Goal: Task Accomplishment & Management: Complete application form

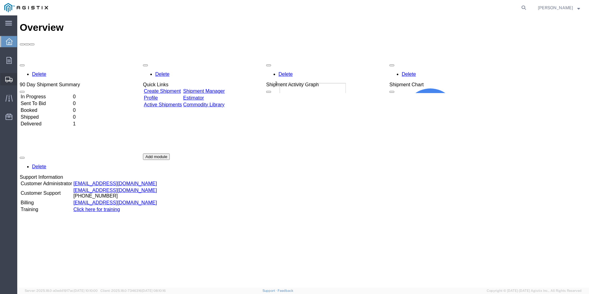
click at [0, 0] on span "Create Shipment" at bounding box center [0, 0] width 0 height 0
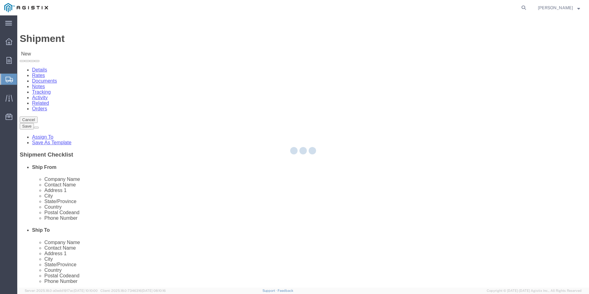
select select
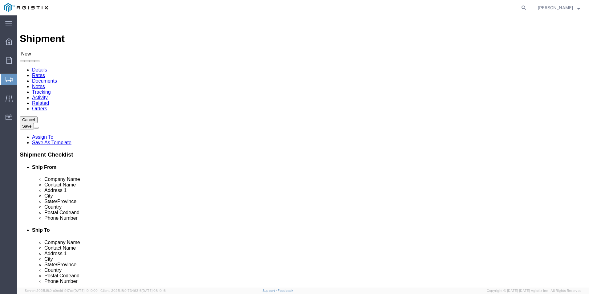
drag, startPoint x: 227, startPoint y: 108, endPoint x: 210, endPoint y: 93, distance: 23.1
click select "Select [PERSON_NAME] Power Systems Inc PG&E"
select select "9596"
click select "Select [PERSON_NAME] Power Systems Inc PG&E"
select select
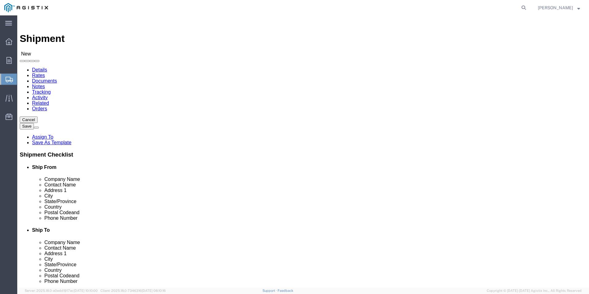
select select
select select "MYPROFILE"
select select "NJ"
click select "Select All Others [GEOGRAPHIC_DATA] [GEOGRAPHIC_DATA] [GEOGRAPHIC_DATA] [GEOGRA…"
select select "19740"
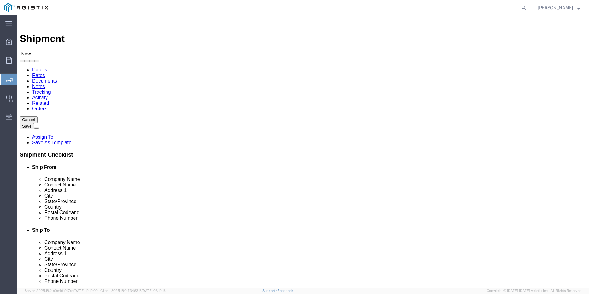
click select "Select All Others [GEOGRAPHIC_DATA] [GEOGRAPHIC_DATA] [GEOGRAPHIC_DATA] [GEOGRA…"
click input "text"
type input "Pacific Gas & Electric"
click input "text"
type input "Fremont Receiving"
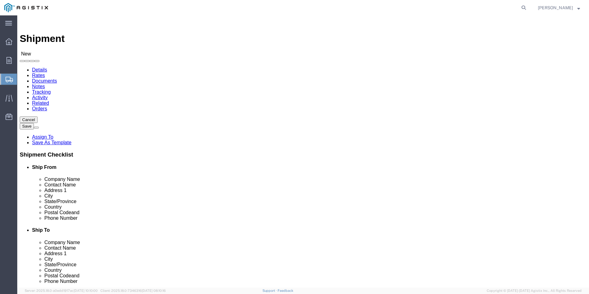
click input "text"
type input "[STREET_ADDRESS][PERSON_NAME]"
click input "text"
type input "Fremont"
click label "Address 2"
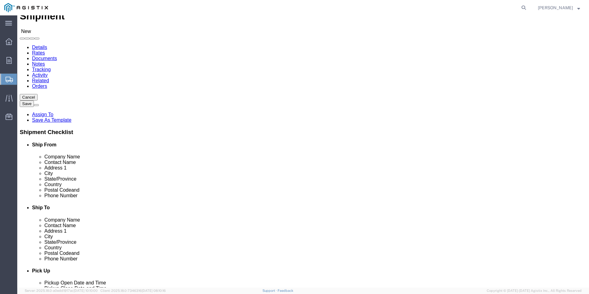
scroll to position [92, 0]
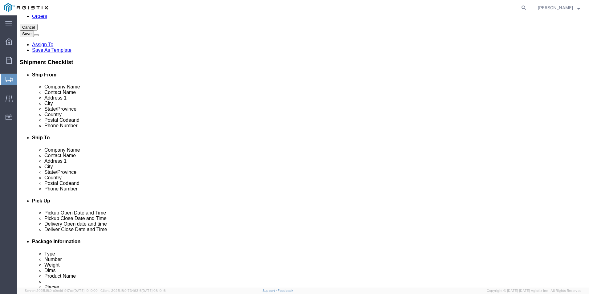
click input "Postal Code"
type input "94538"
click input "text"
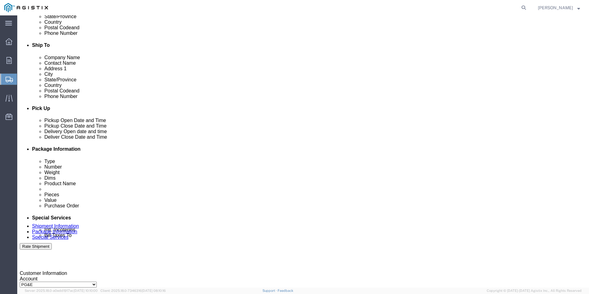
scroll to position [216, 0]
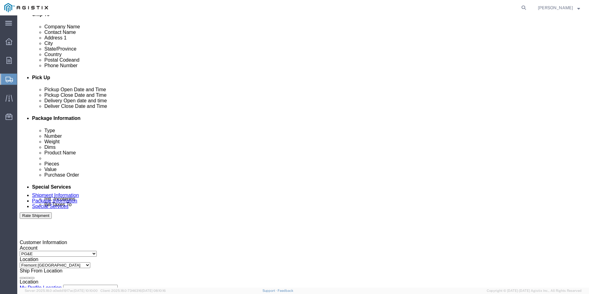
type input "[PHONE_NUMBER]"
click div "[DATE] 9:00 AM"
type input "M"
type input "3:00 PM"
click button "Apply"
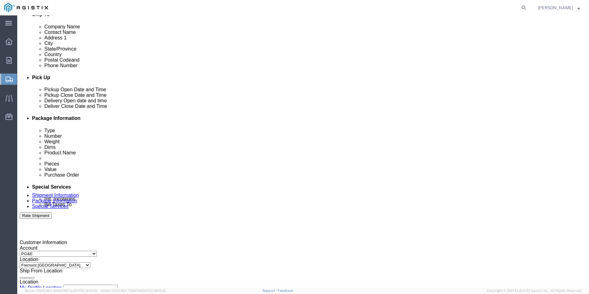
click div
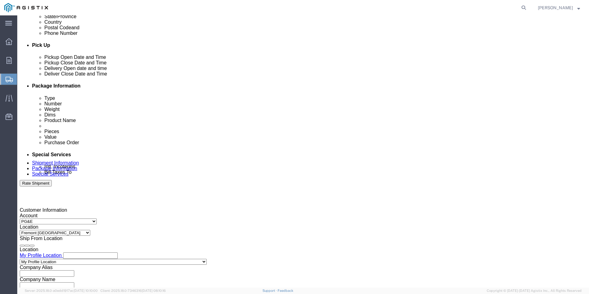
scroll to position [253, 0]
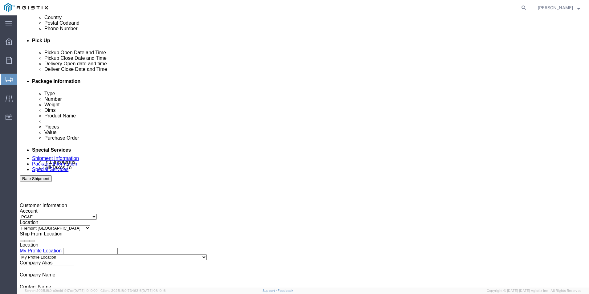
type input "M"
type input "9:00 AM"
click button "Apply"
click div
type input "M"
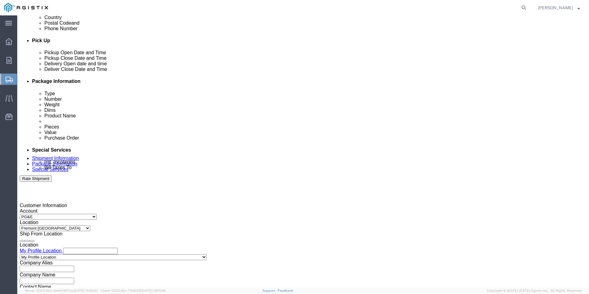
type input "3:00 PM"
click button "Apply"
click input "text"
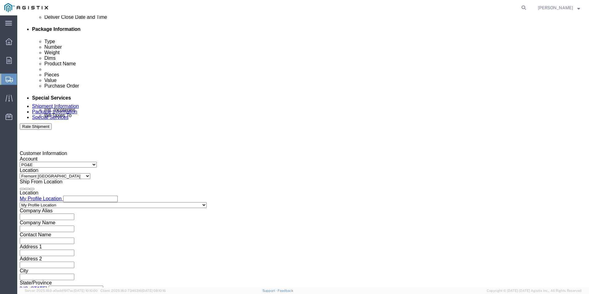
scroll to position [307, 0]
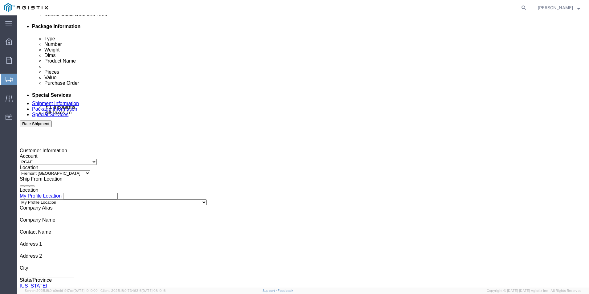
type input "3501408219"
click button "Continue"
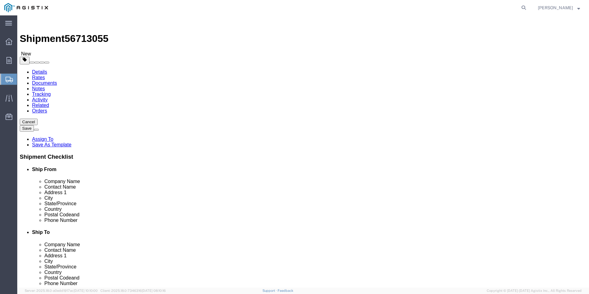
click select "Select Bulk Bundle(s) Cardboard Box(es) Carton(s) Crate(s) Drum(s) (Fiberboard)…"
select select "PSNS"
click select "Select Bulk Bundle(s) Cardboard Box(es) Carton(s) Crate(s) Drum(s) (Fiberboard)…"
click input "text"
type input "36"
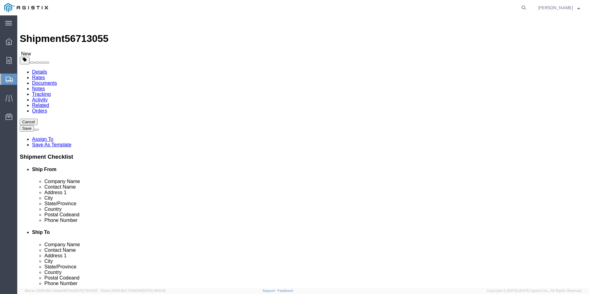
click input "text"
type input "36"
click input "text"
type input "20"
drag, startPoint x: 85, startPoint y: 154, endPoint x: 97, endPoint y: 156, distance: 12.1
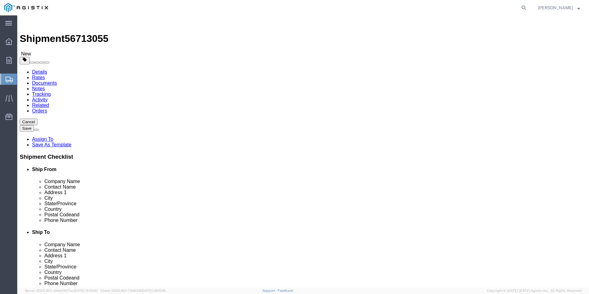
click input "0.00"
type input "100"
click link "Add Content"
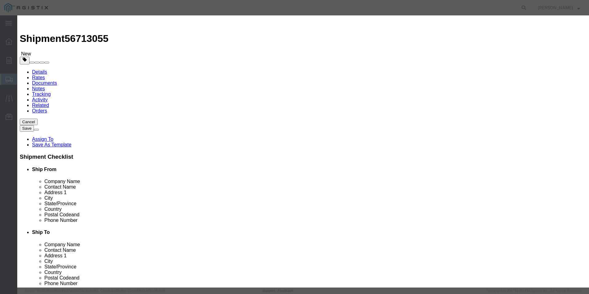
click input "text"
type input "cabinet assy RTU"
click input "0"
type input "1"
click input "text"
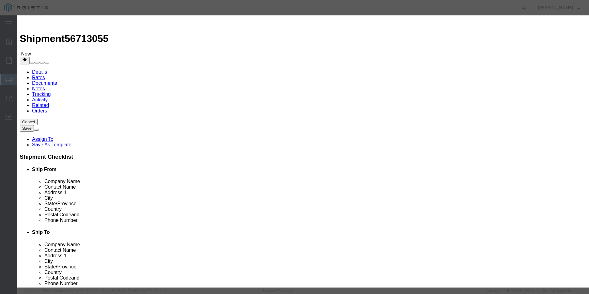
type input "10000"
click select "Select 50 55 60 65 70 85 92.5 100 125 175 250 300 400"
select select "70"
click select "Select 50 55 60 65 70 85 92.5 100 125 175 250 300 400"
click button "Save & Close"
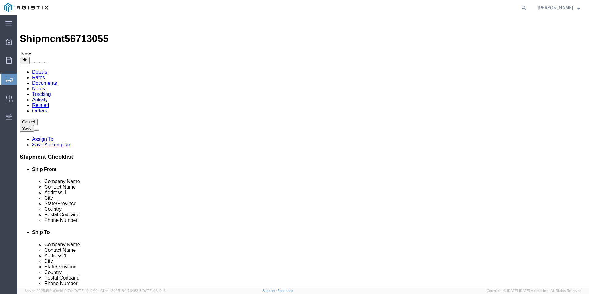
click button "Rate Shipment"
